Goal: Information Seeking & Learning: Check status

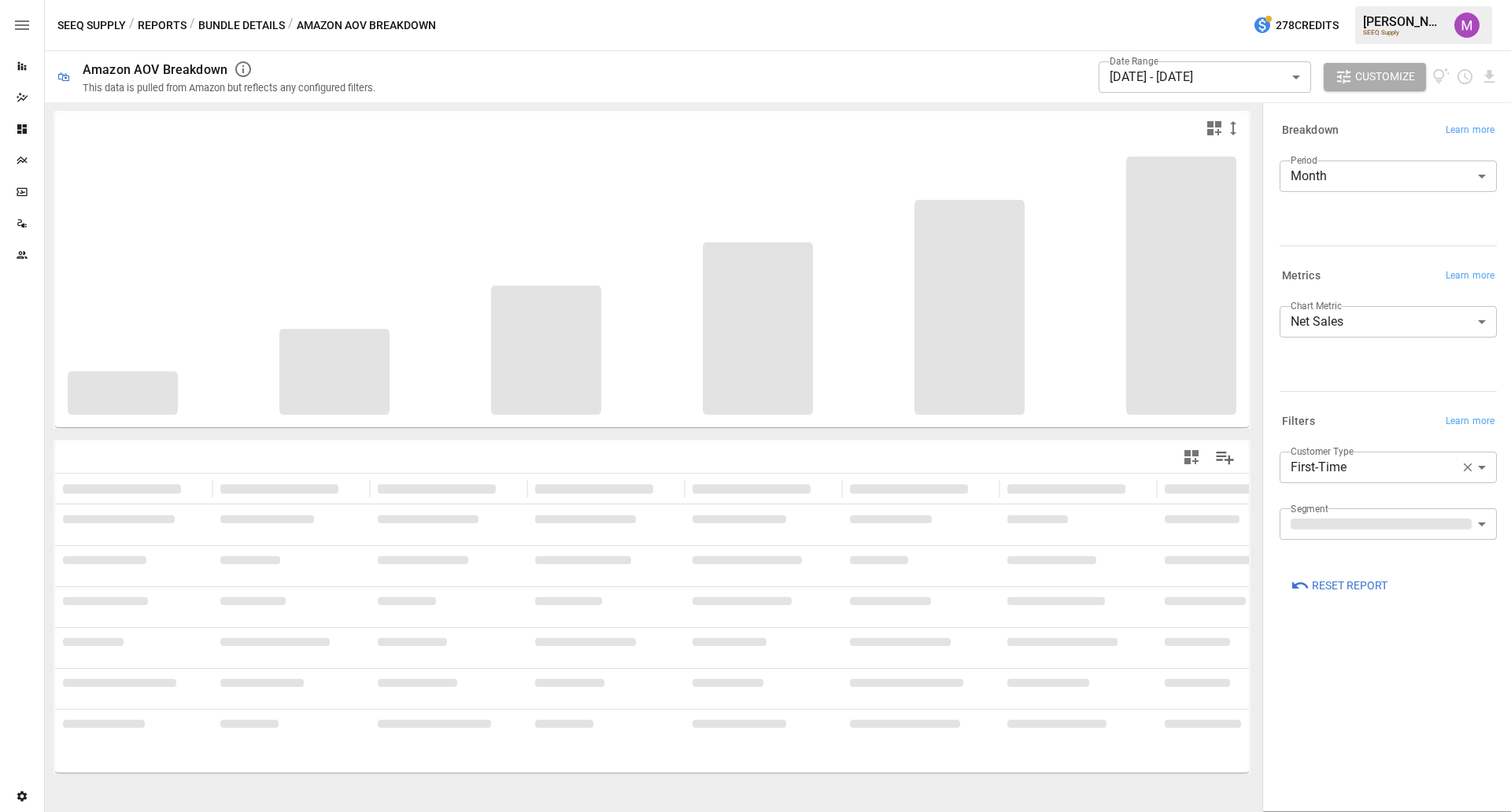
click at [1365, 0] on body "**********" at bounding box center [756, 0] width 1511 height 0
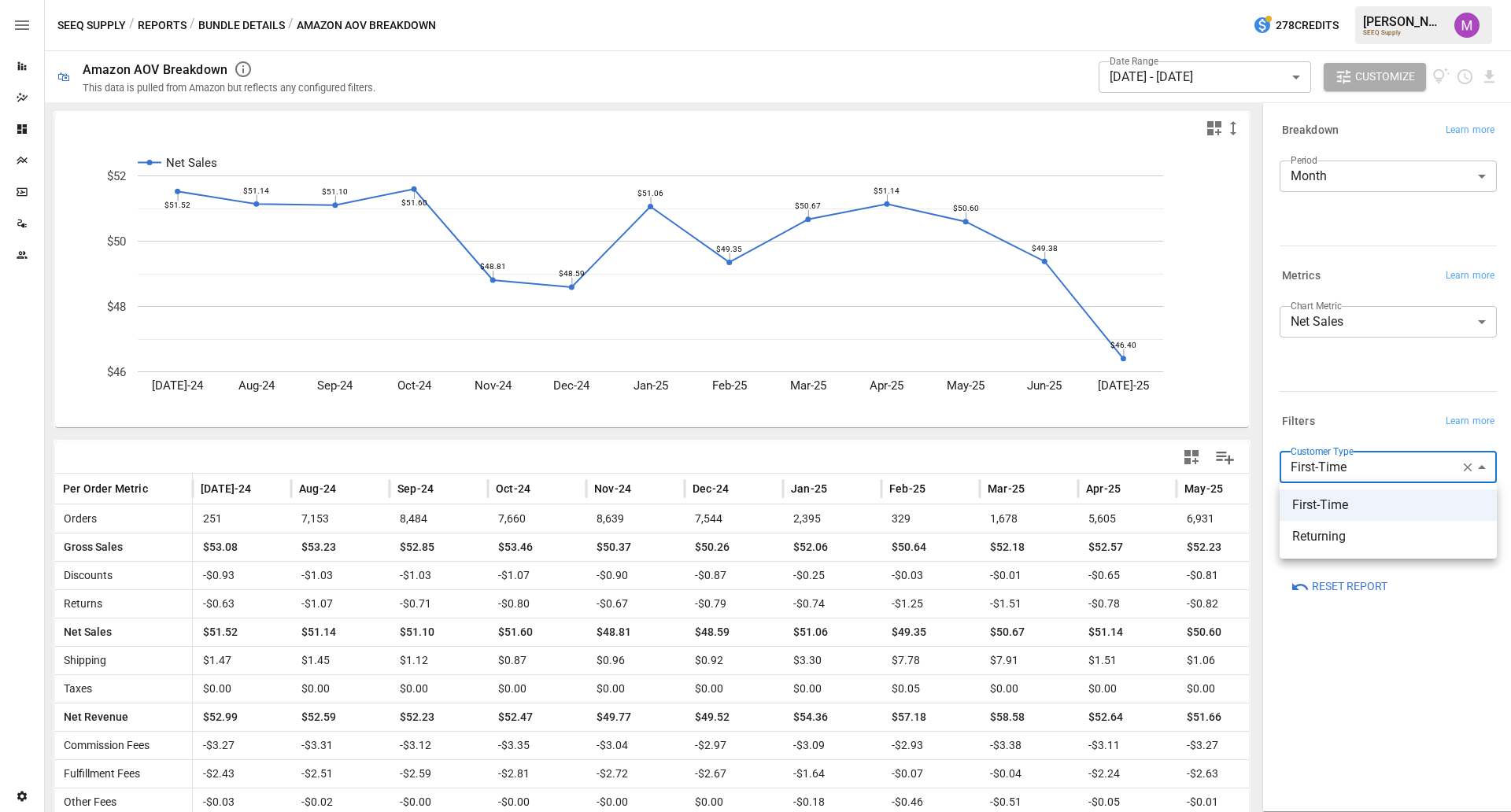
click at [1374, 469] on div at bounding box center [756, 406] width 1511 height 812
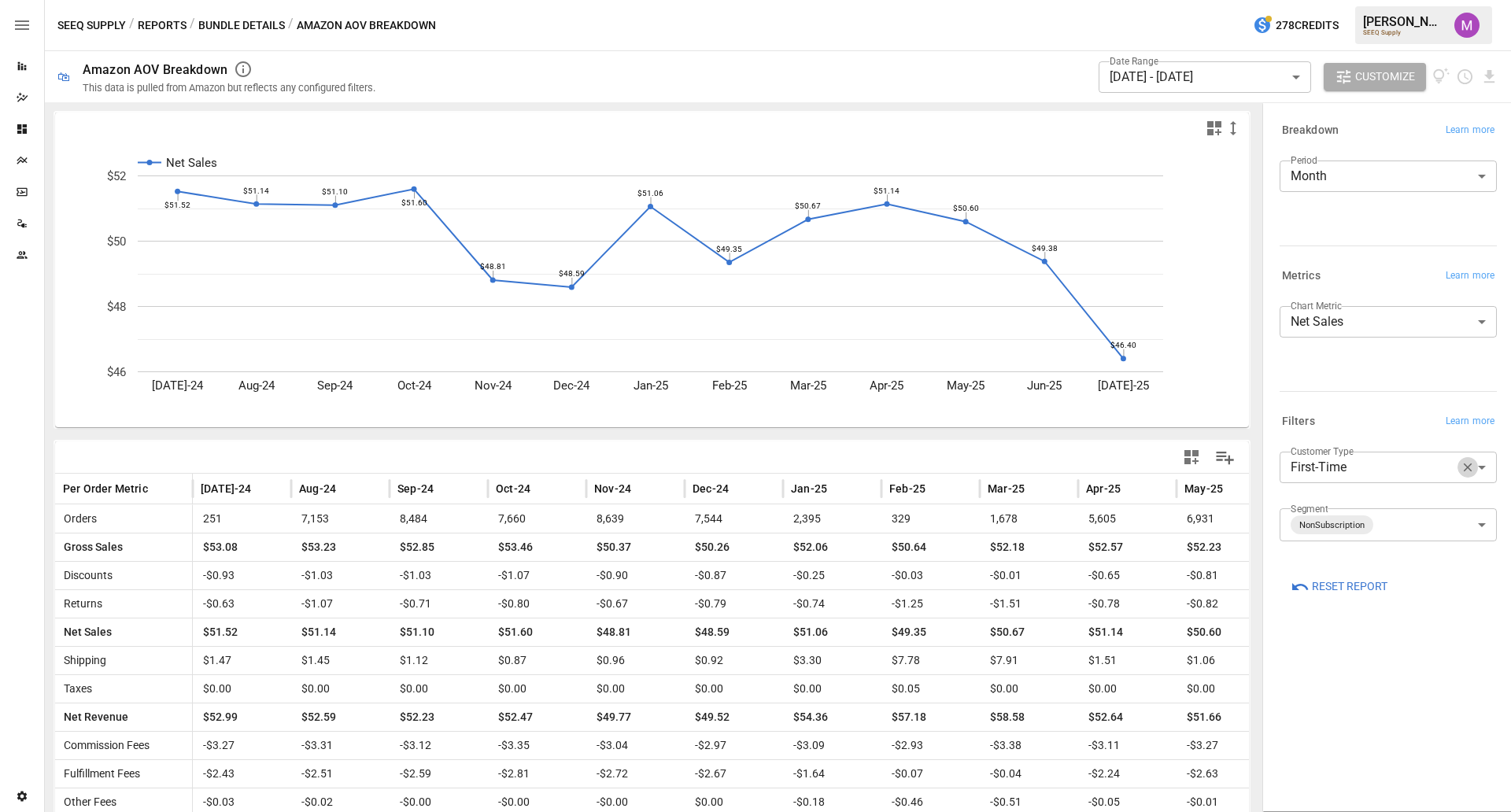
click at [1467, 472] on icon "button" at bounding box center [1467, 466] width 14 height 14
click at [1413, 0] on body "Reports Dazzler Studio Dashboards Plans SmartModel ™ Data Sources Team Settings…" at bounding box center [756, 0] width 1511 height 0
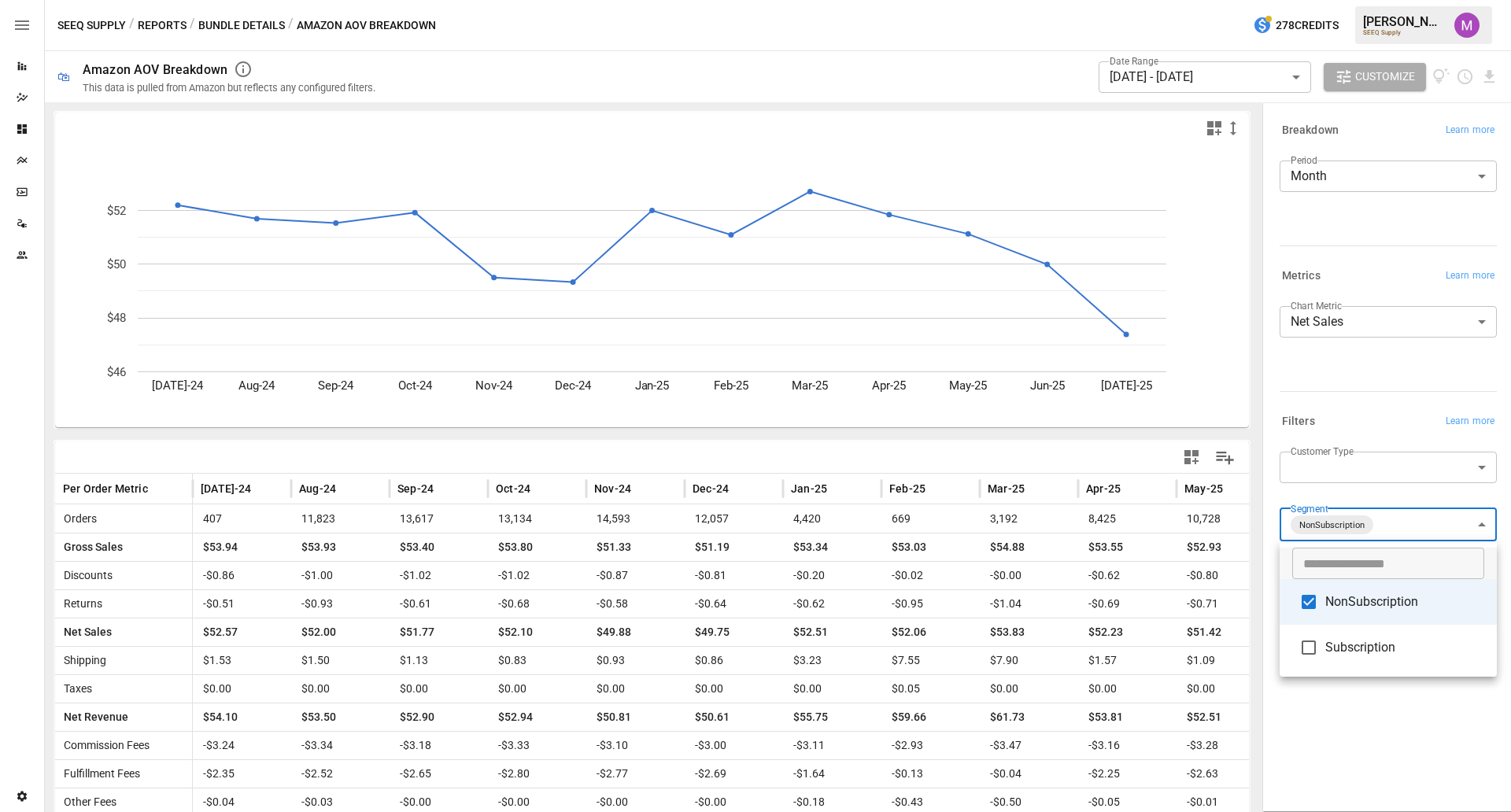
click at [1336, 646] on span "Subscription" at bounding box center [1405, 647] width 159 height 19
type input "**********"
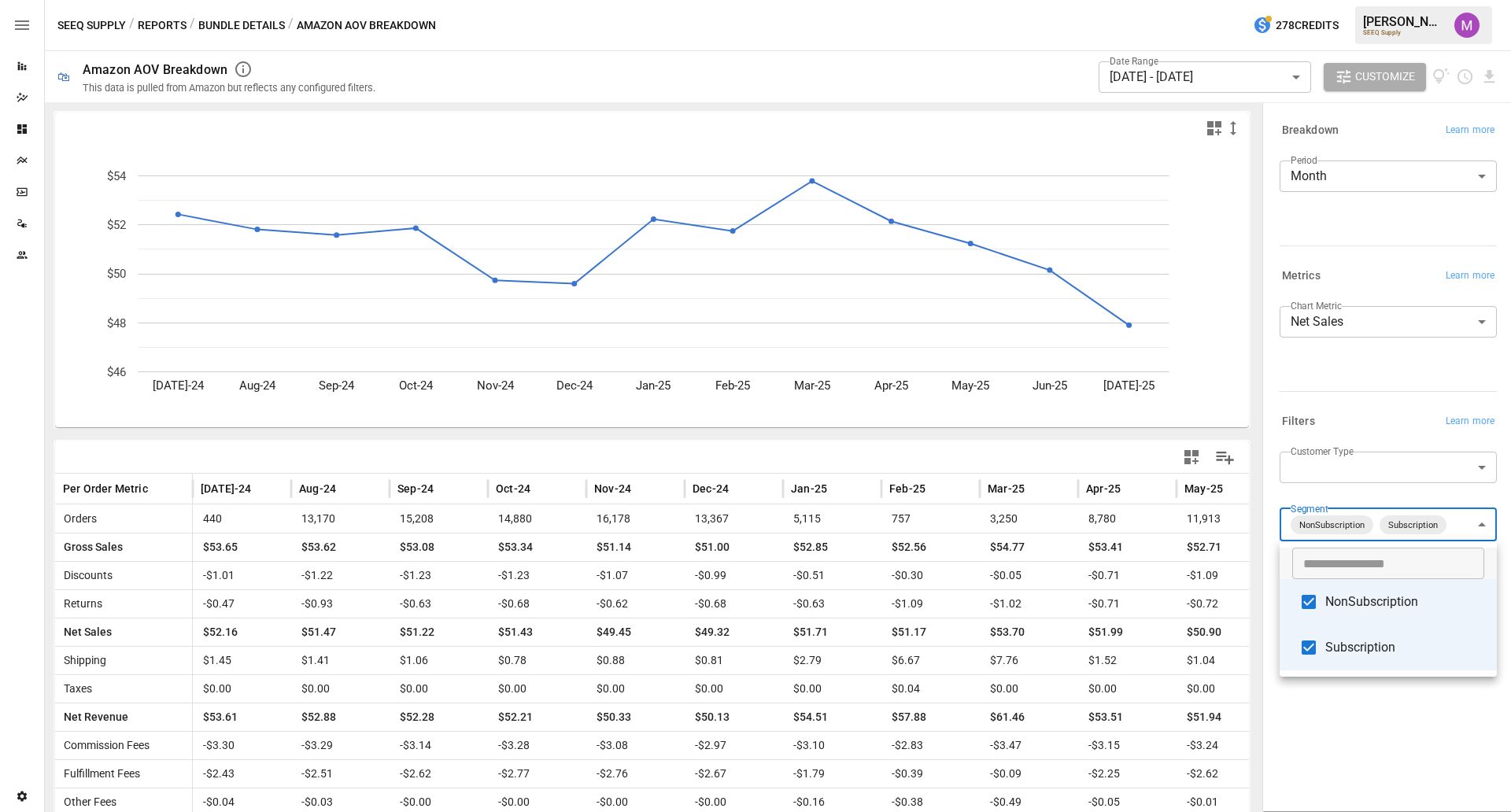
click at [1366, 75] on div at bounding box center [756, 406] width 1511 height 812
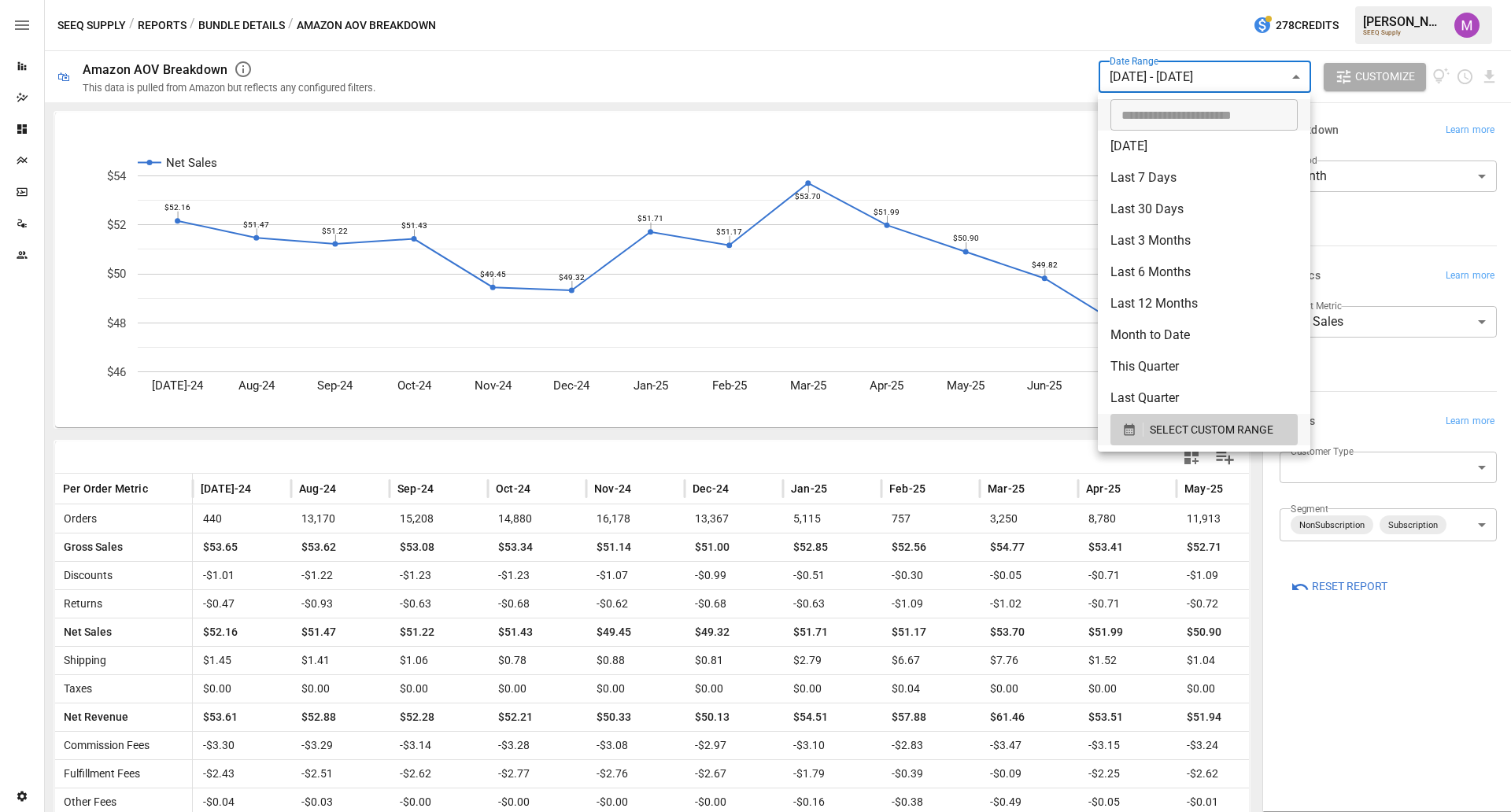
click at [1227, 0] on body "Reports Dazzler Studio Dashboards Plans SmartModel ™ Data Sources Team Settings…" at bounding box center [756, 0] width 1511 height 0
click at [1160, 300] on li "Last 12 Months" at bounding box center [1205, 304] width 212 height 31
type input "**********"
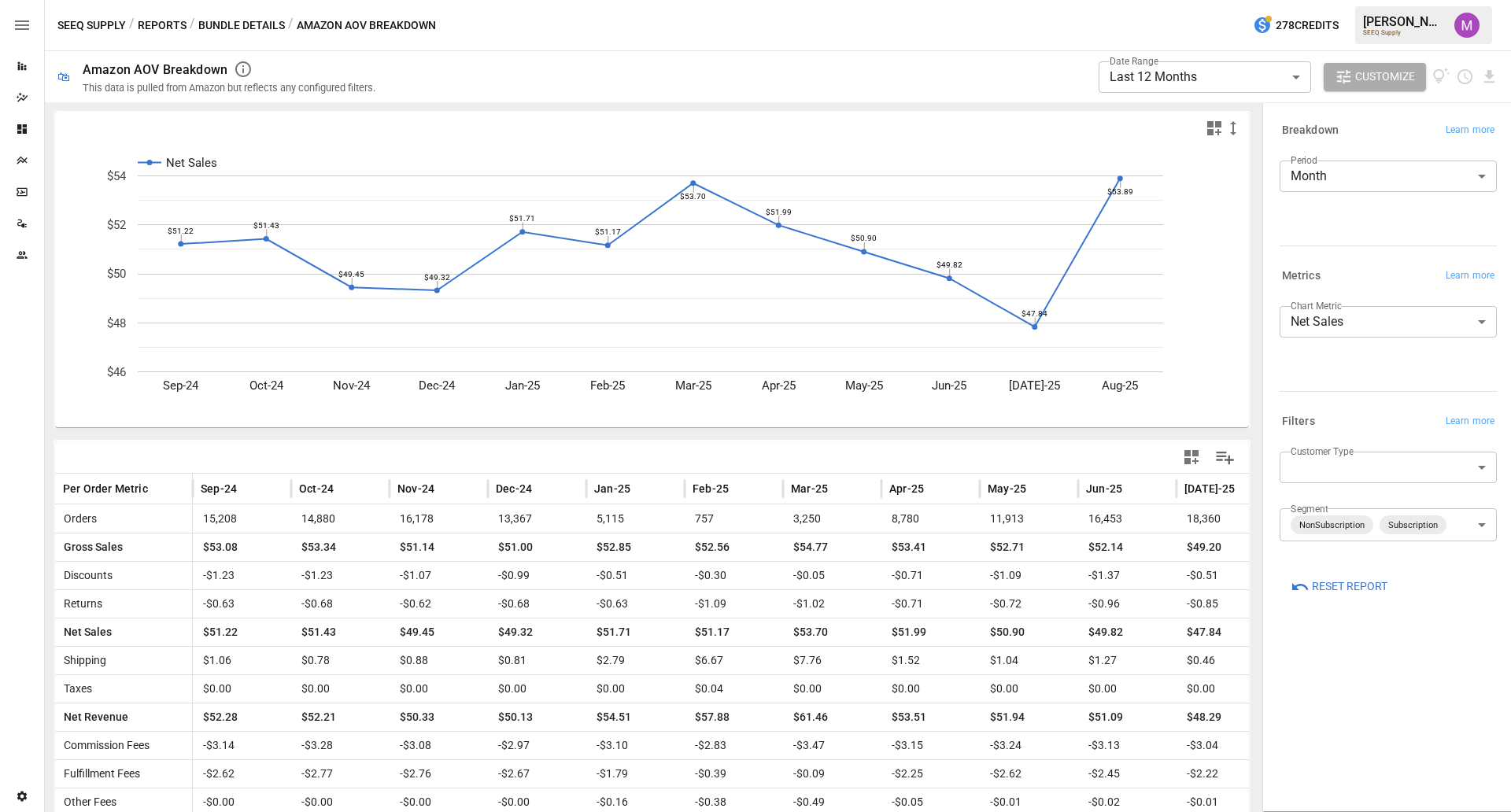
click at [929, 436] on div "Net Sales Sep-24 Oct-24 Nov-24 Dec-24 Jan-25 Feb-25 Mar-25 Apr-25 May-25 Jun-25…" at bounding box center [652, 500] width 1202 height 783
click at [354, 21] on div "/ Amazon AOV Breakdown" at bounding box center [362, 26] width 148 height 20
click at [257, 18] on button "Bundle Details" at bounding box center [241, 26] width 87 height 20
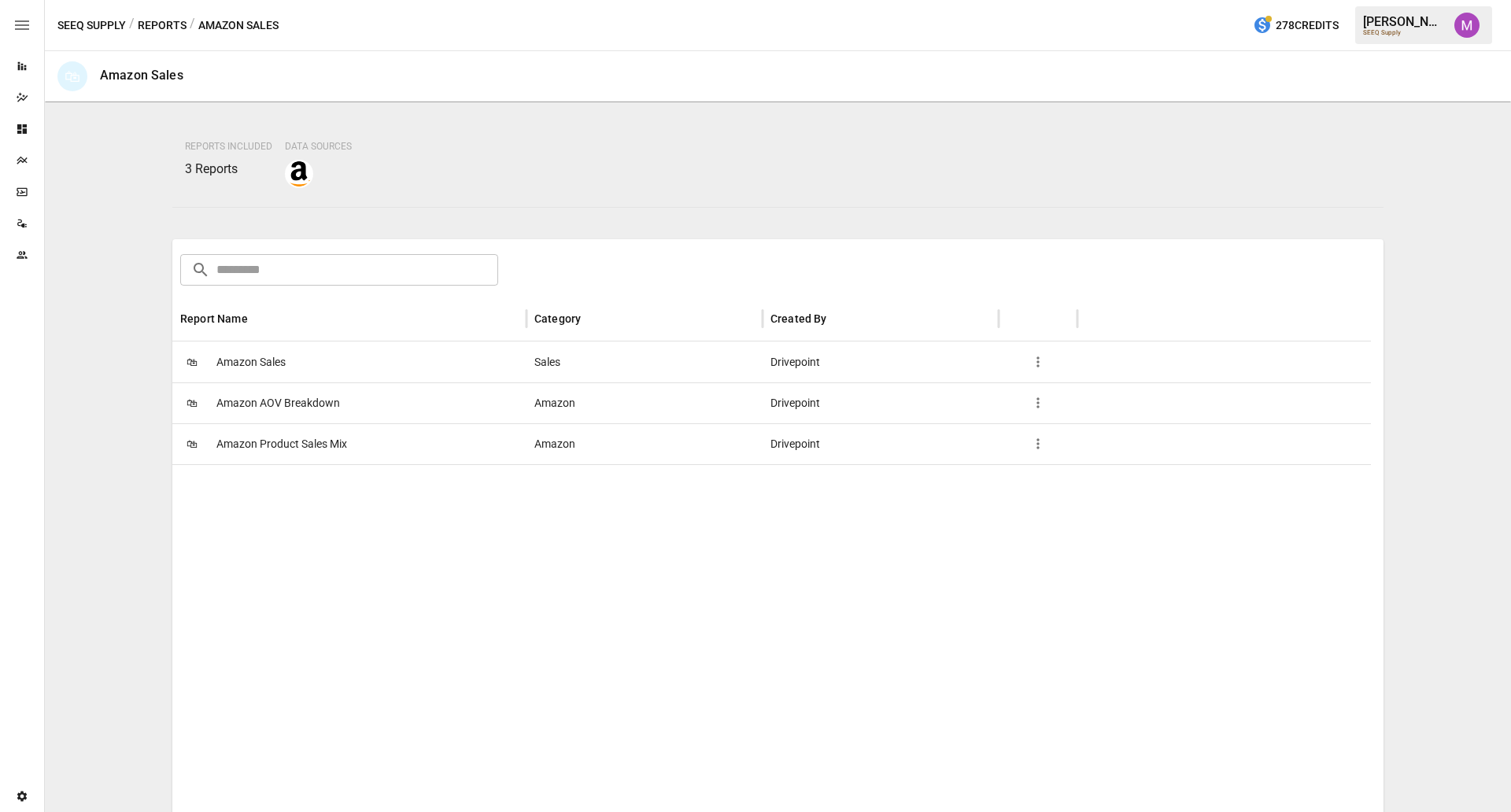
scroll to position [102, 0]
click at [308, 443] on span "Amazon Product Sales Mix" at bounding box center [282, 443] width 131 height 40
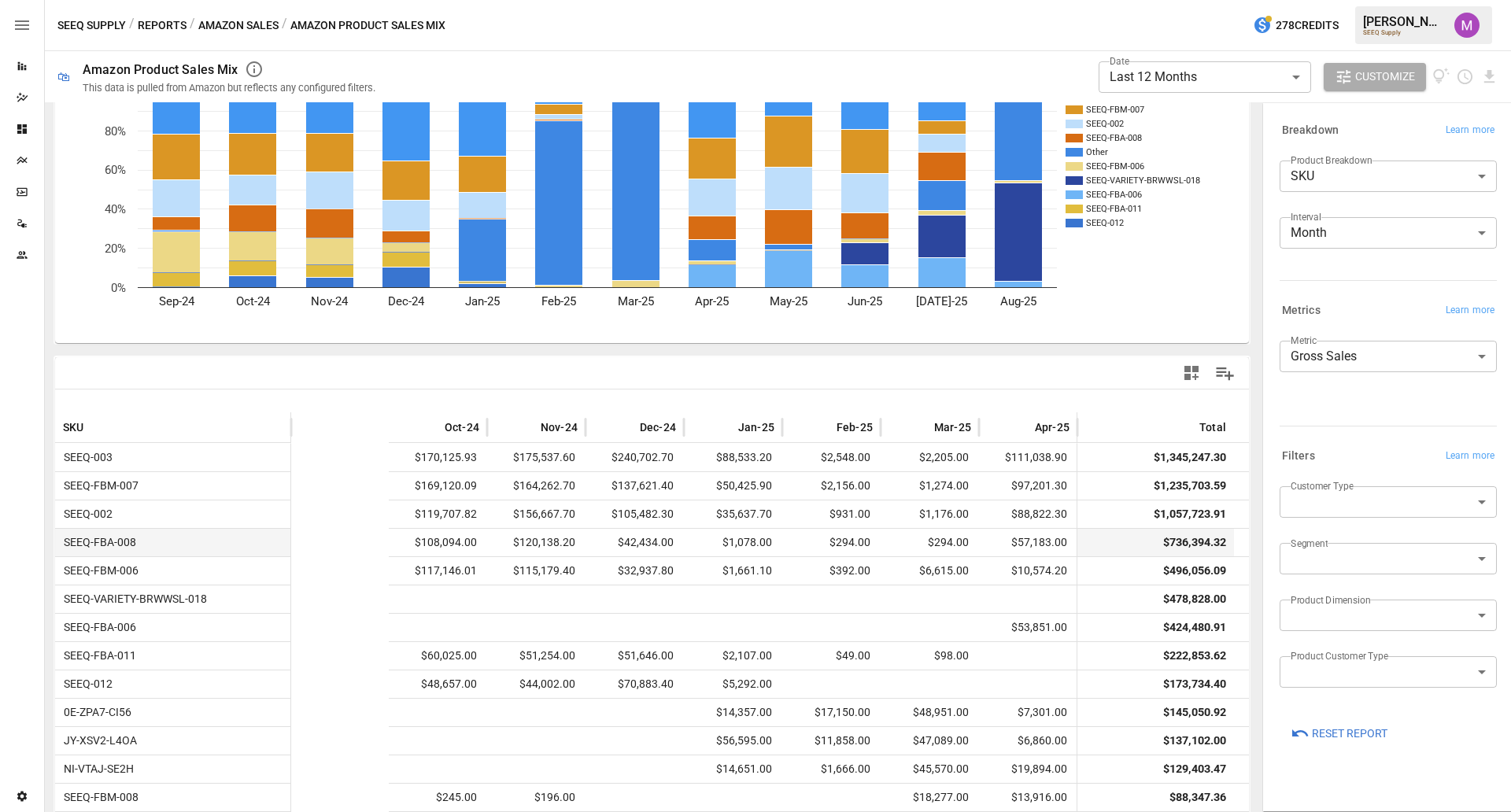
scroll to position [0, 410]
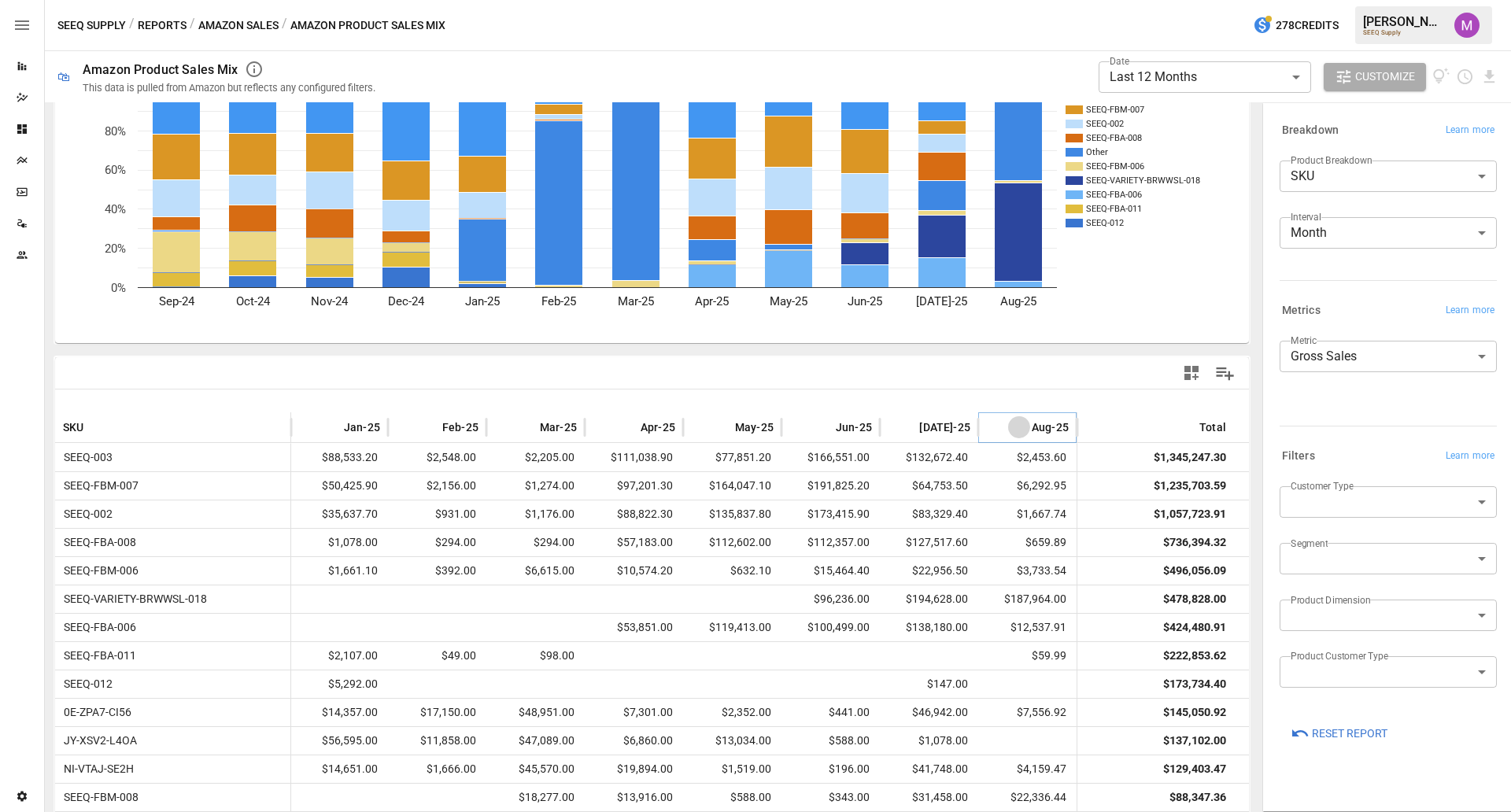
click at [1009, 434] on button "Sort" at bounding box center [1020, 427] width 22 height 22
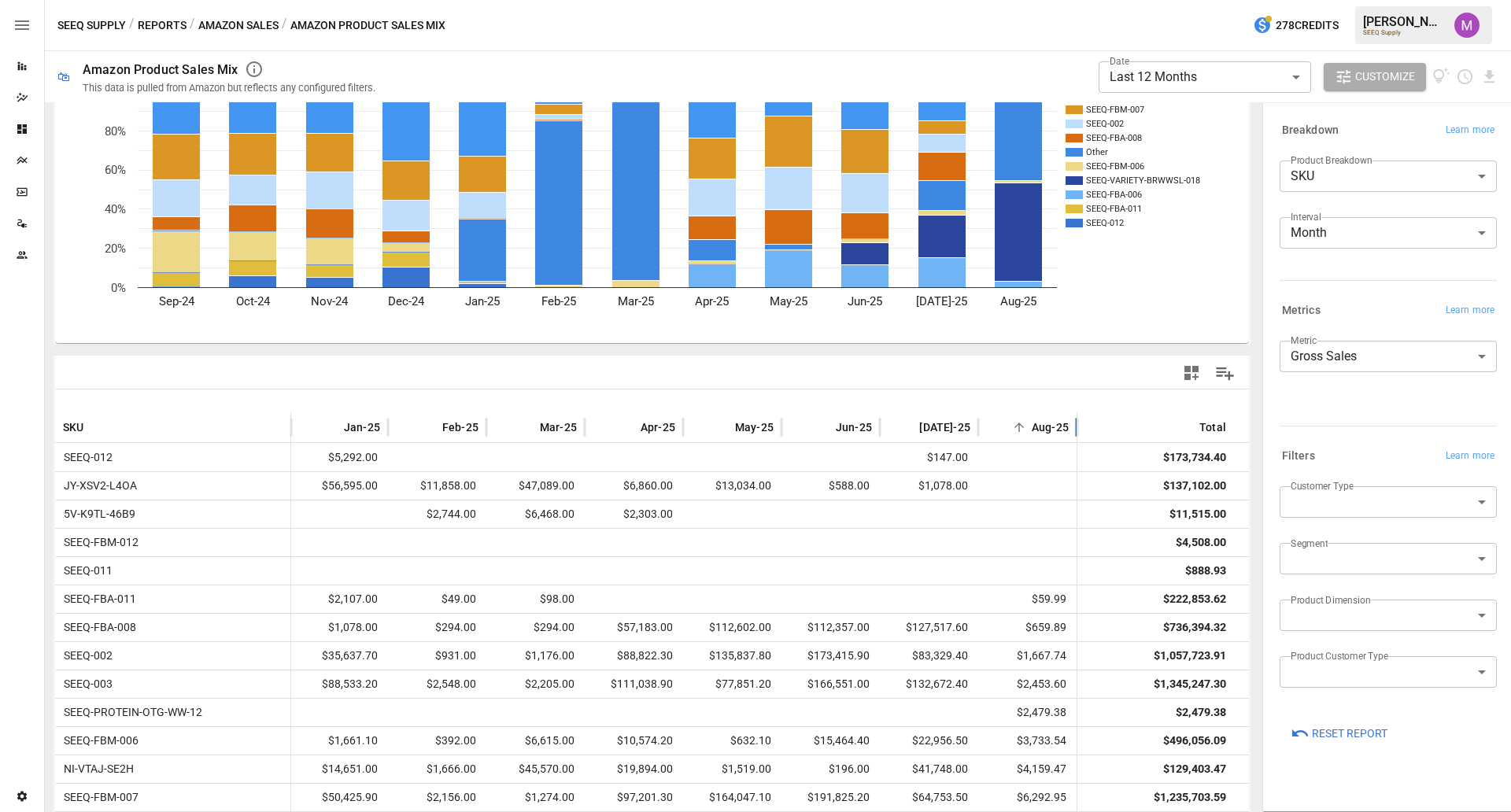
click at [1032, 426] on span "Aug-25" at bounding box center [1050, 427] width 37 height 16
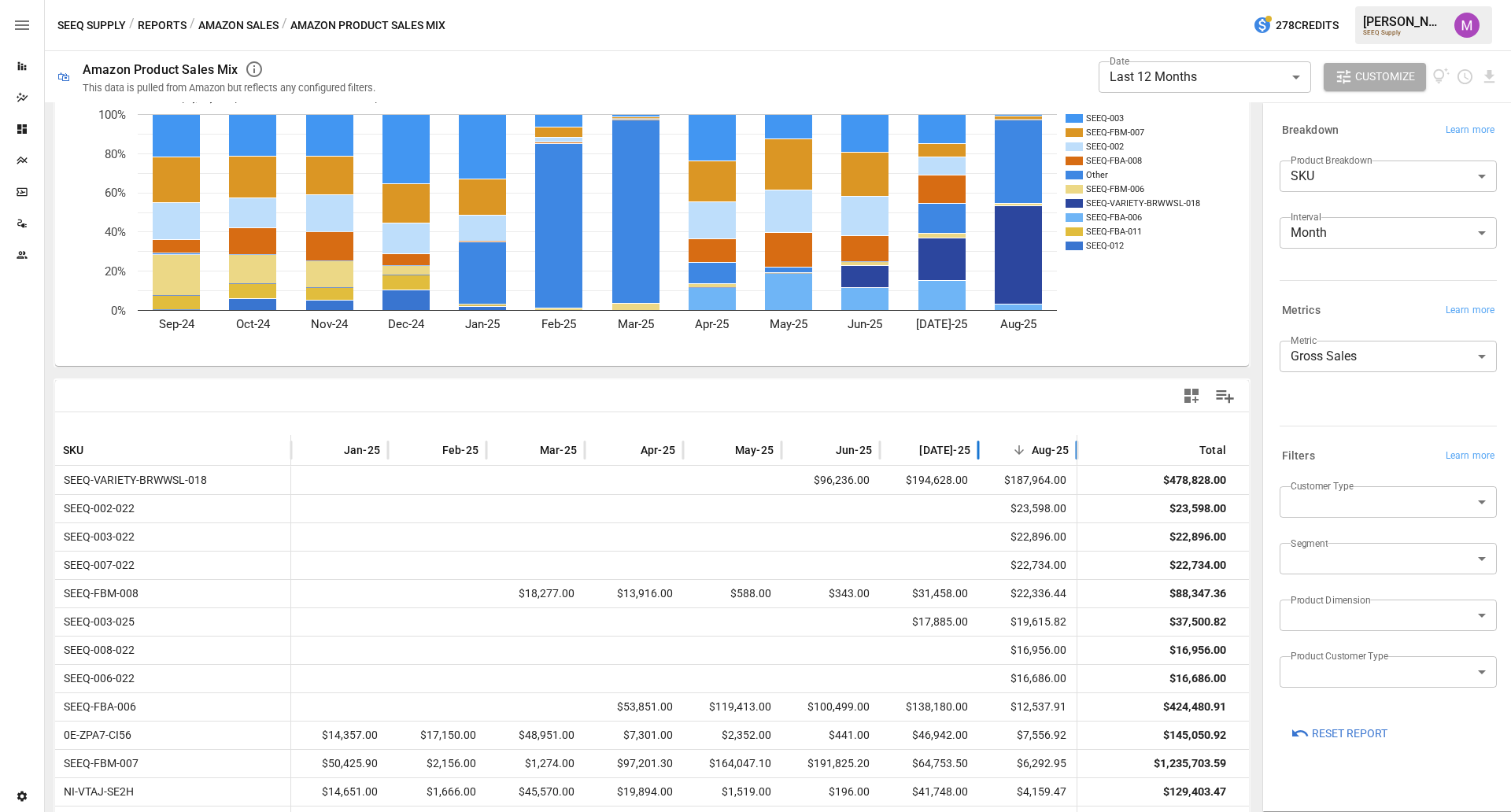
scroll to position [133, 0]
